Goal: Check status: Check status

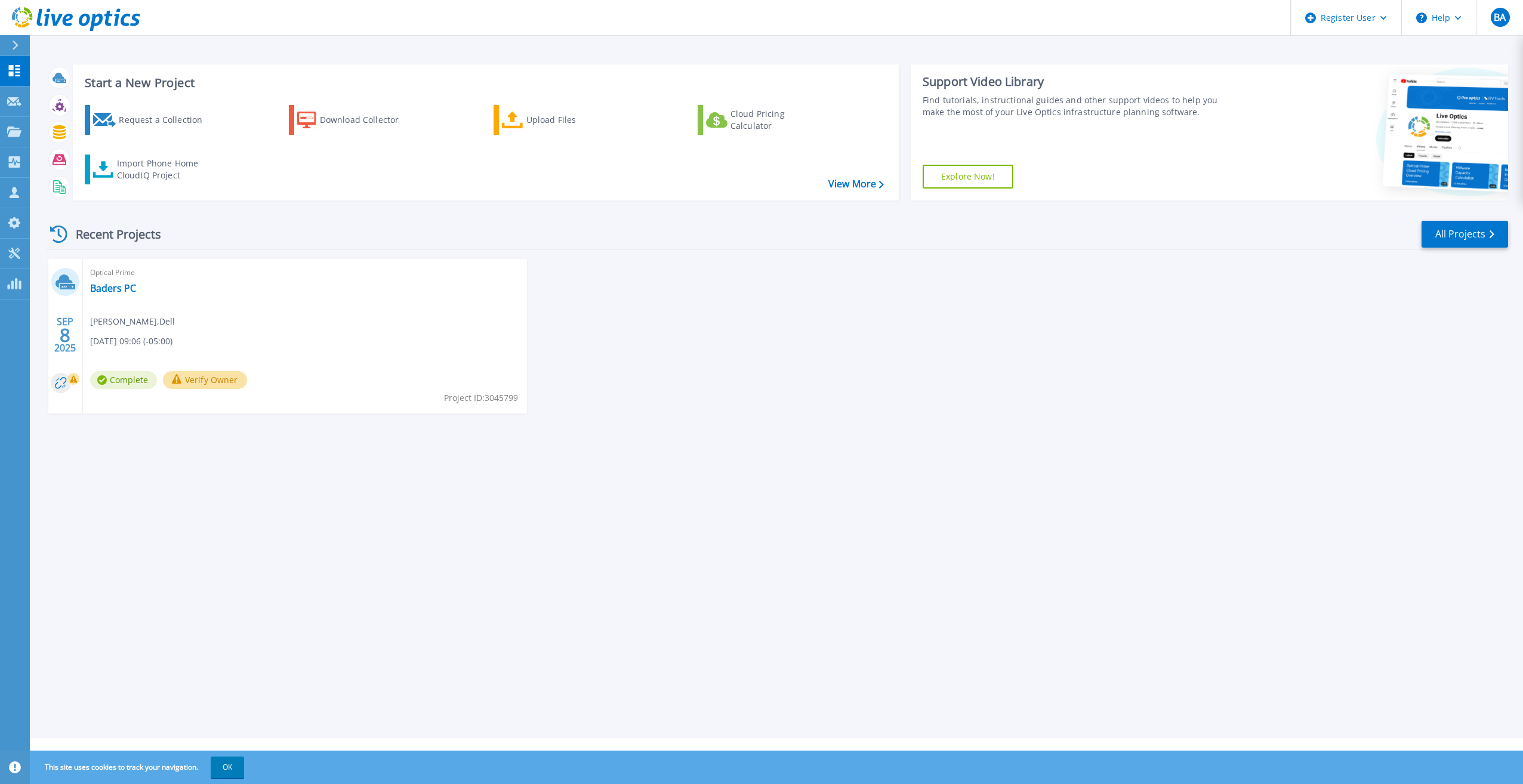
click at [80, 20] on icon at bounding box center [84, 20] width 11 height 12
click at [114, 289] on link "Baders PC" at bounding box center [113, 289] width 46 height 12
